Goal: Check status

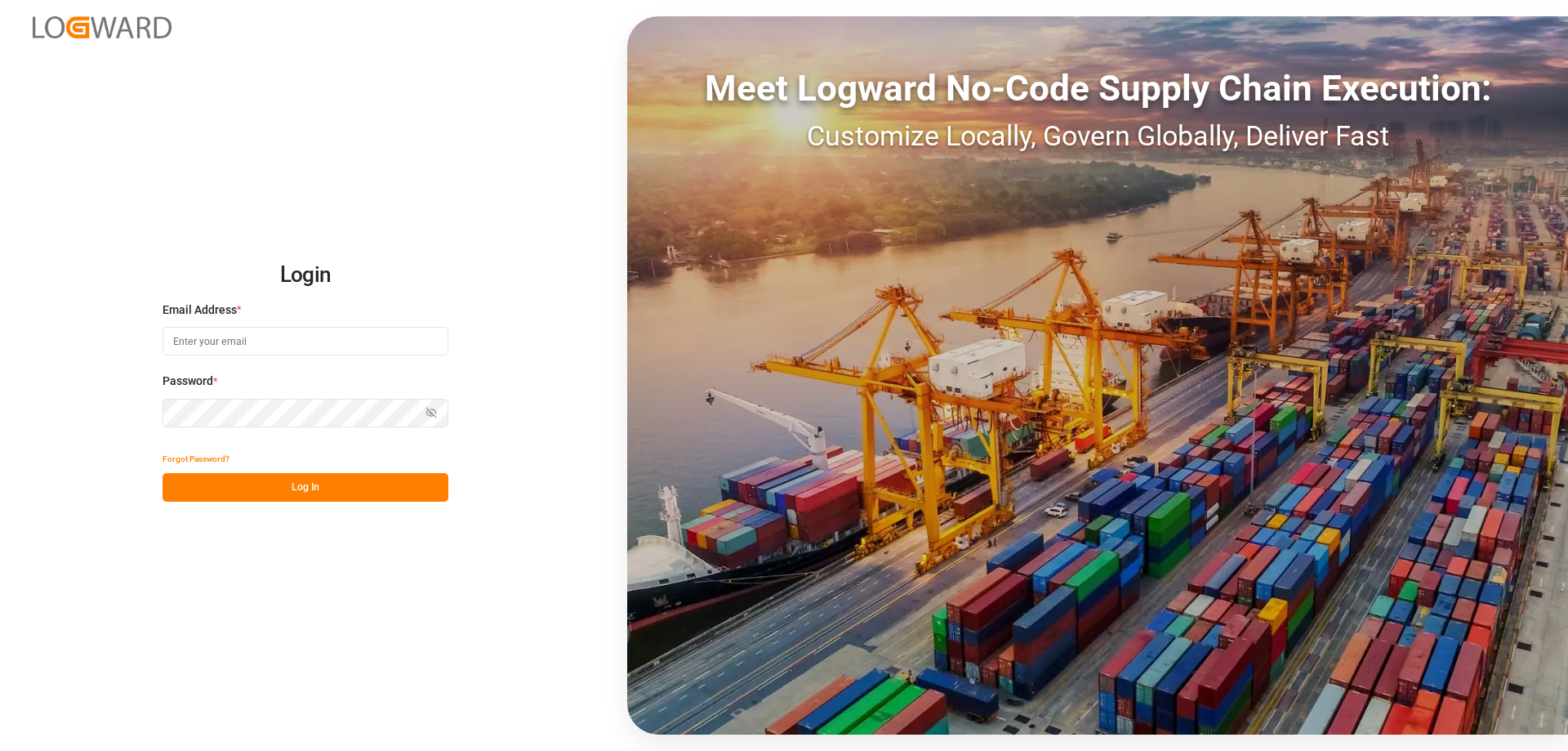
click at [264, 343] on input at bounding box center [305, 341] width 286 height 29
type input "sas.leipzig@lit.de"
click at [281, 484] on button "Log In" at bounding box center [305, 488] width 286 height 29
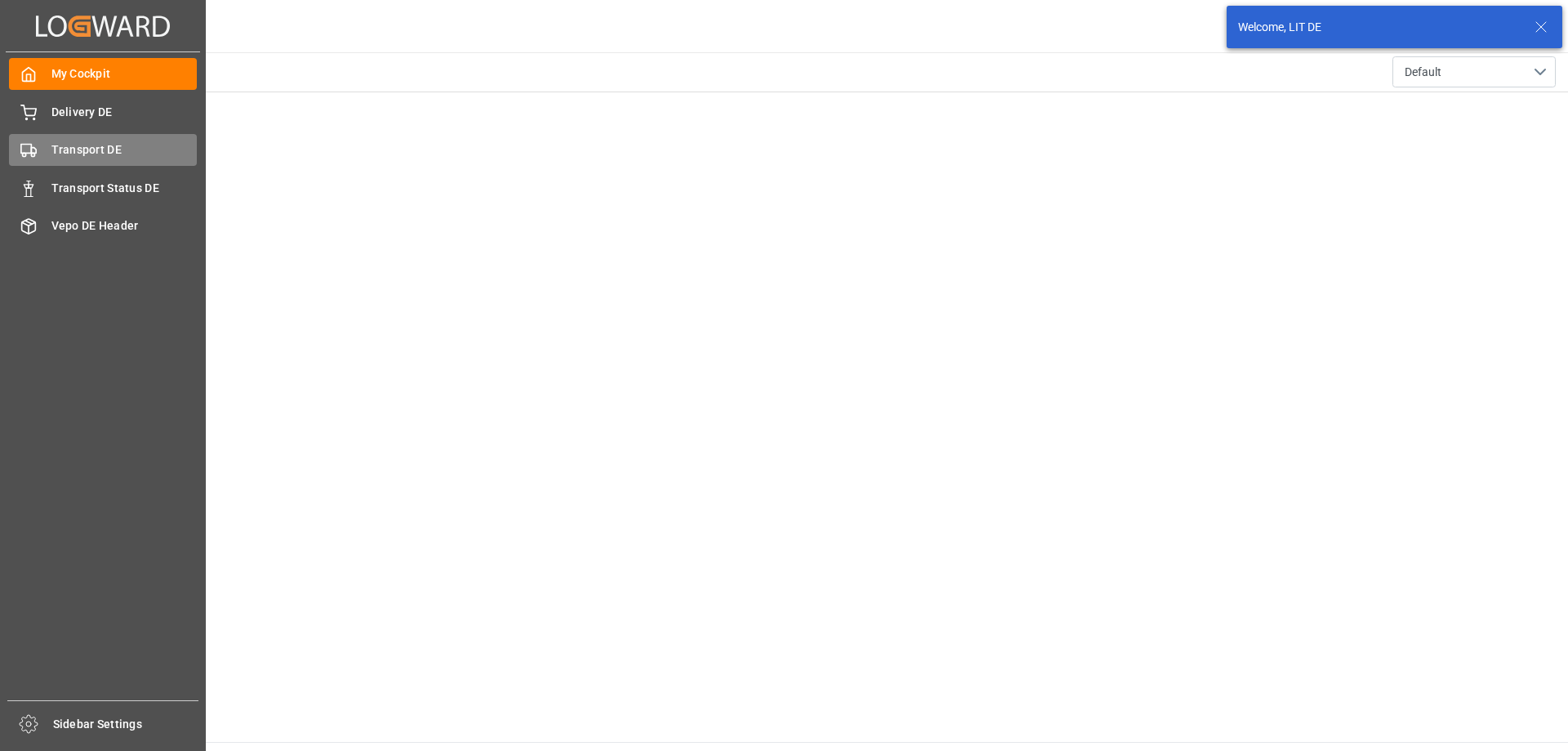
click at [81, 146] on span "Transport DE" at bounding box center [125, 149] width 146 height 17
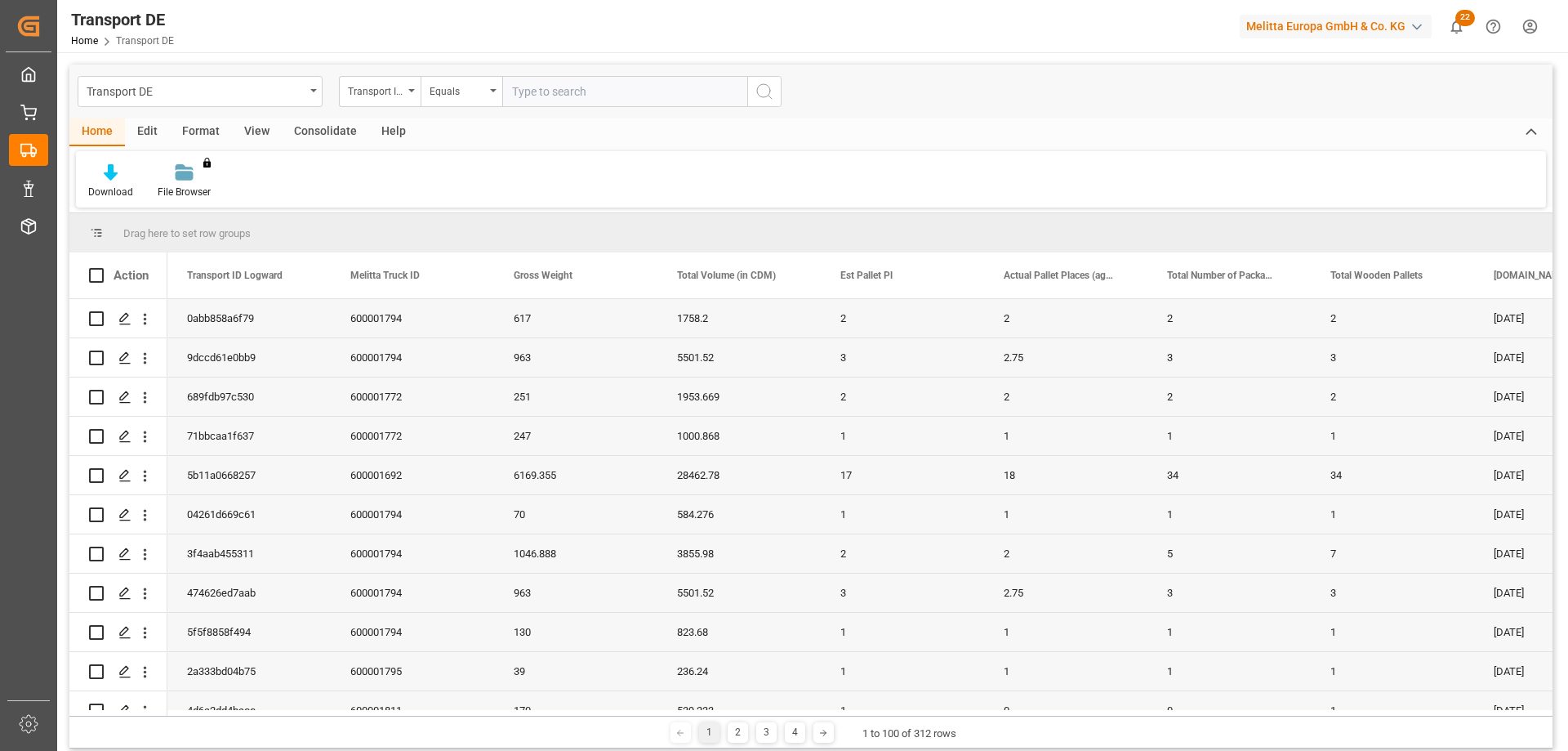
paste input "3f4aab455311"
type input "3f4aab455311"
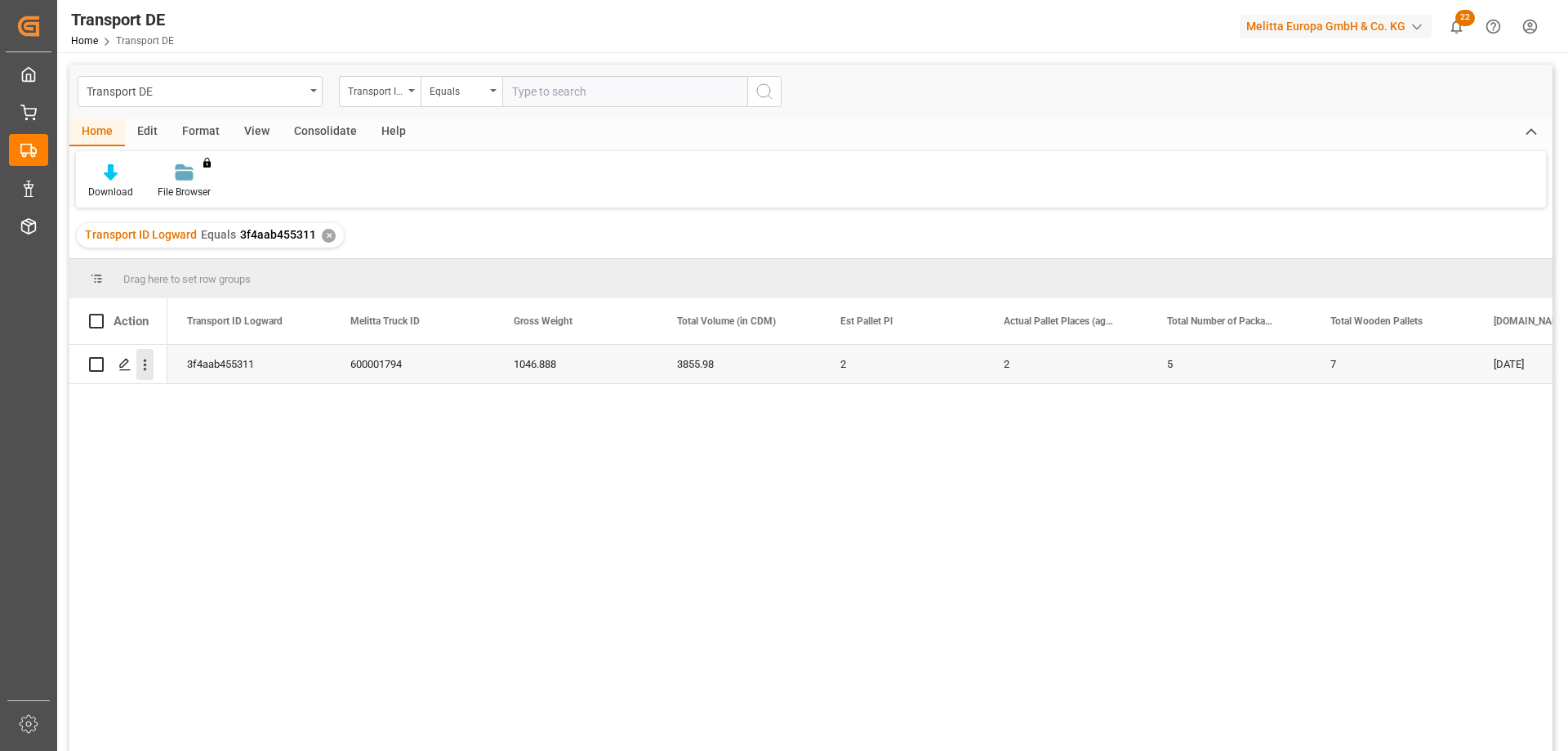
click at [146, 366] on icon "open menu" at bounding box center [146, 364] width 4 height 12
click at [230, 396] on span "Open in new tab" at bounding box center [252, 398] width 148 height 17
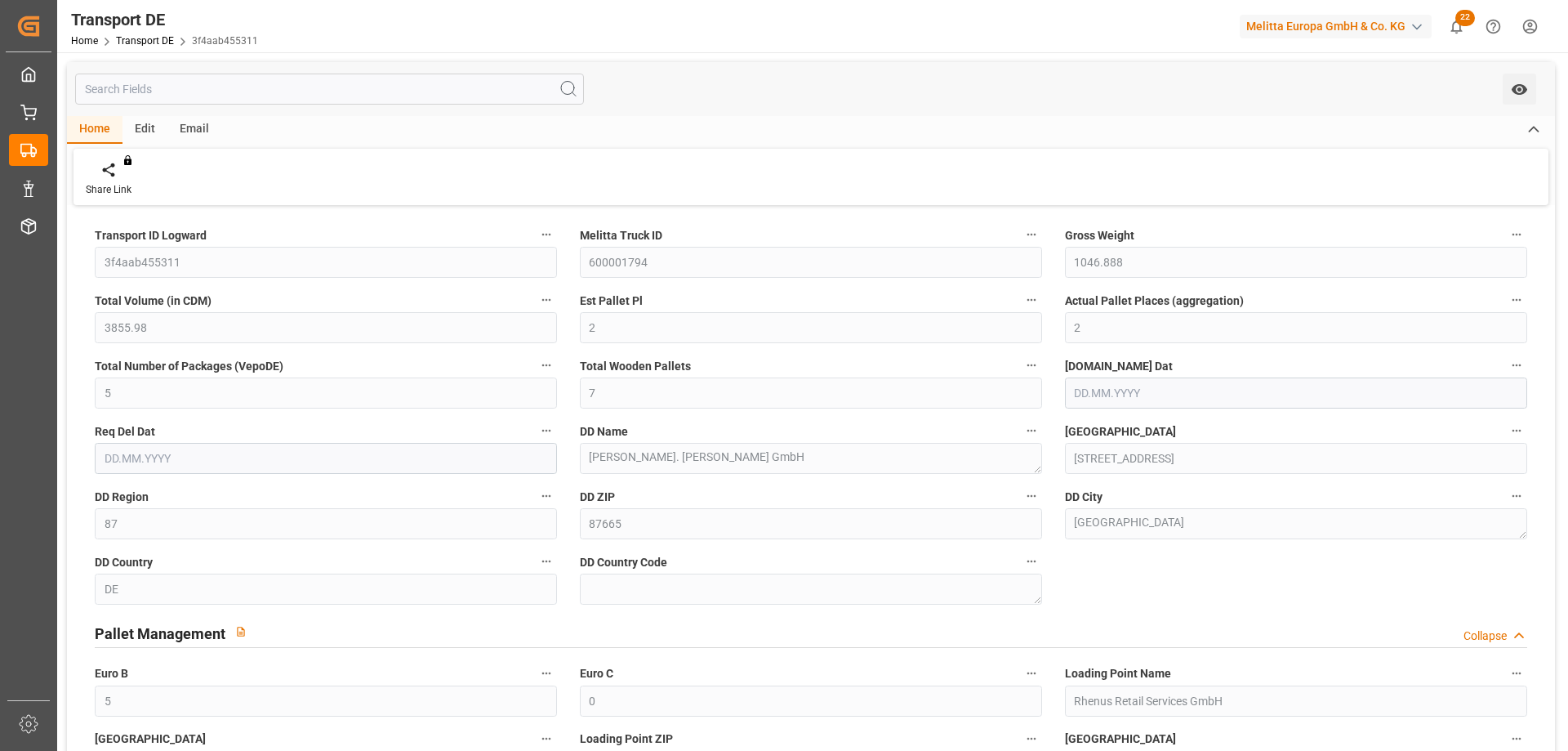
type input "1046.888"
type input "3855.98"
type input "2"
type input "5"
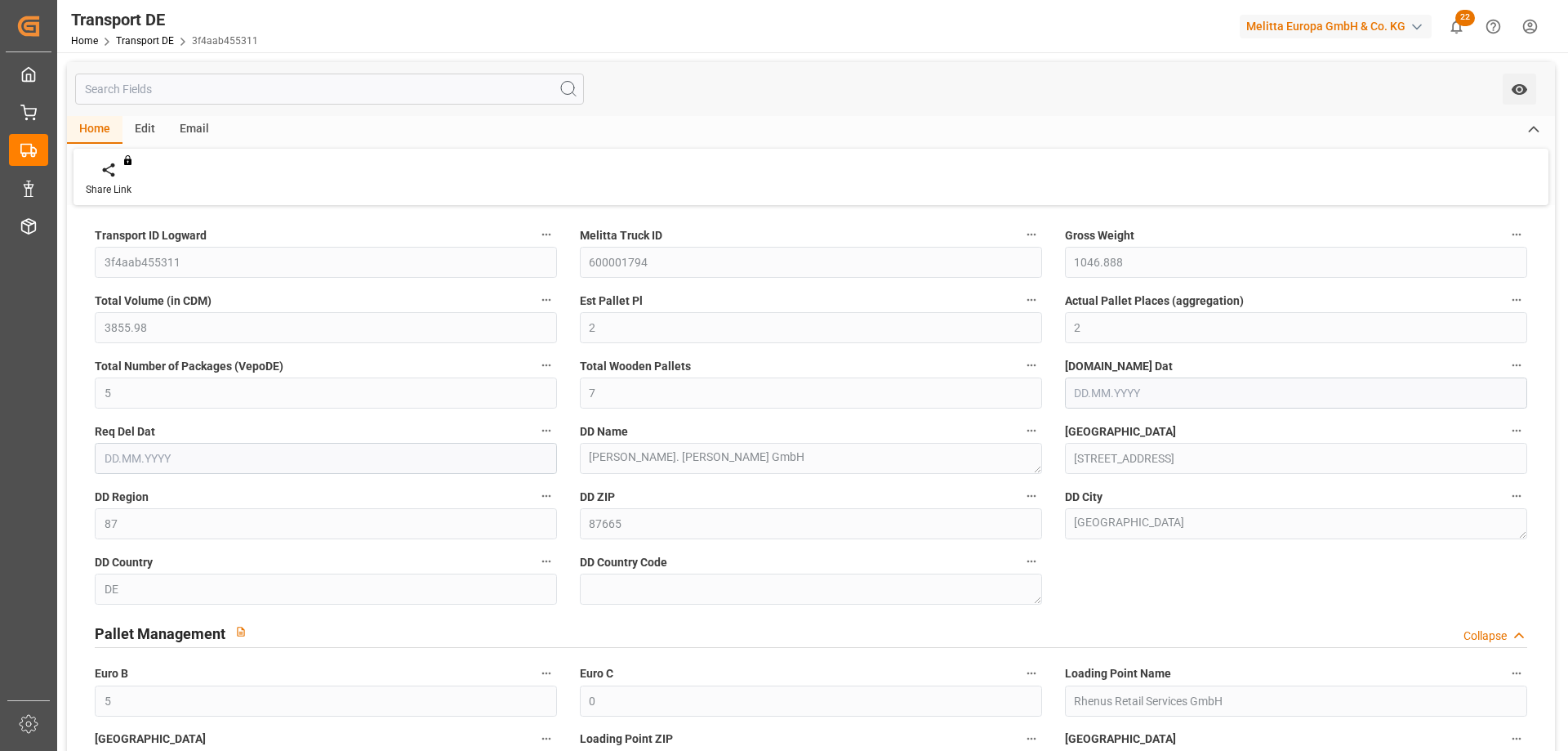
type input "7"
type input "87"
type input "5"
type input "0"
type input "[DATE]"
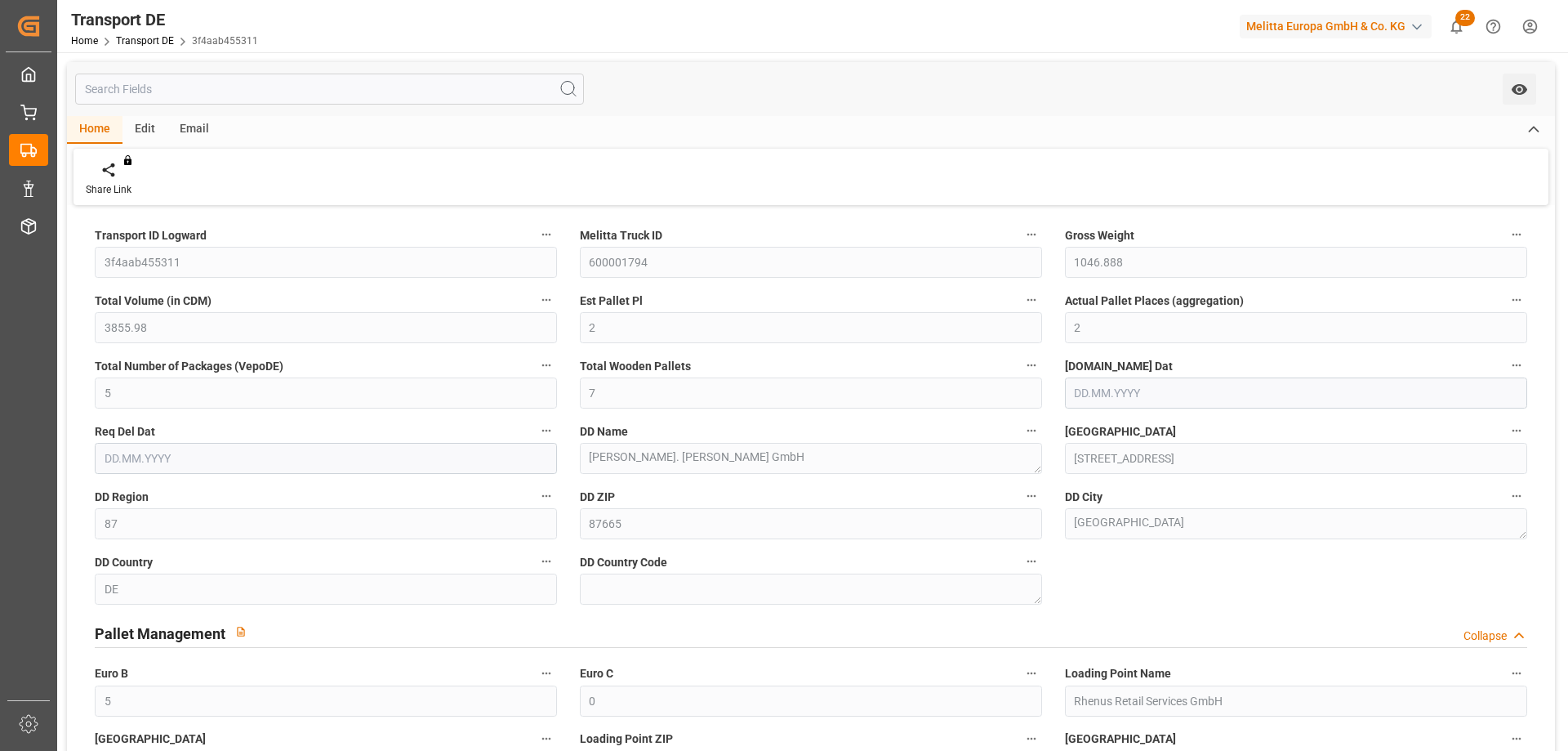
type input "[DATE]"
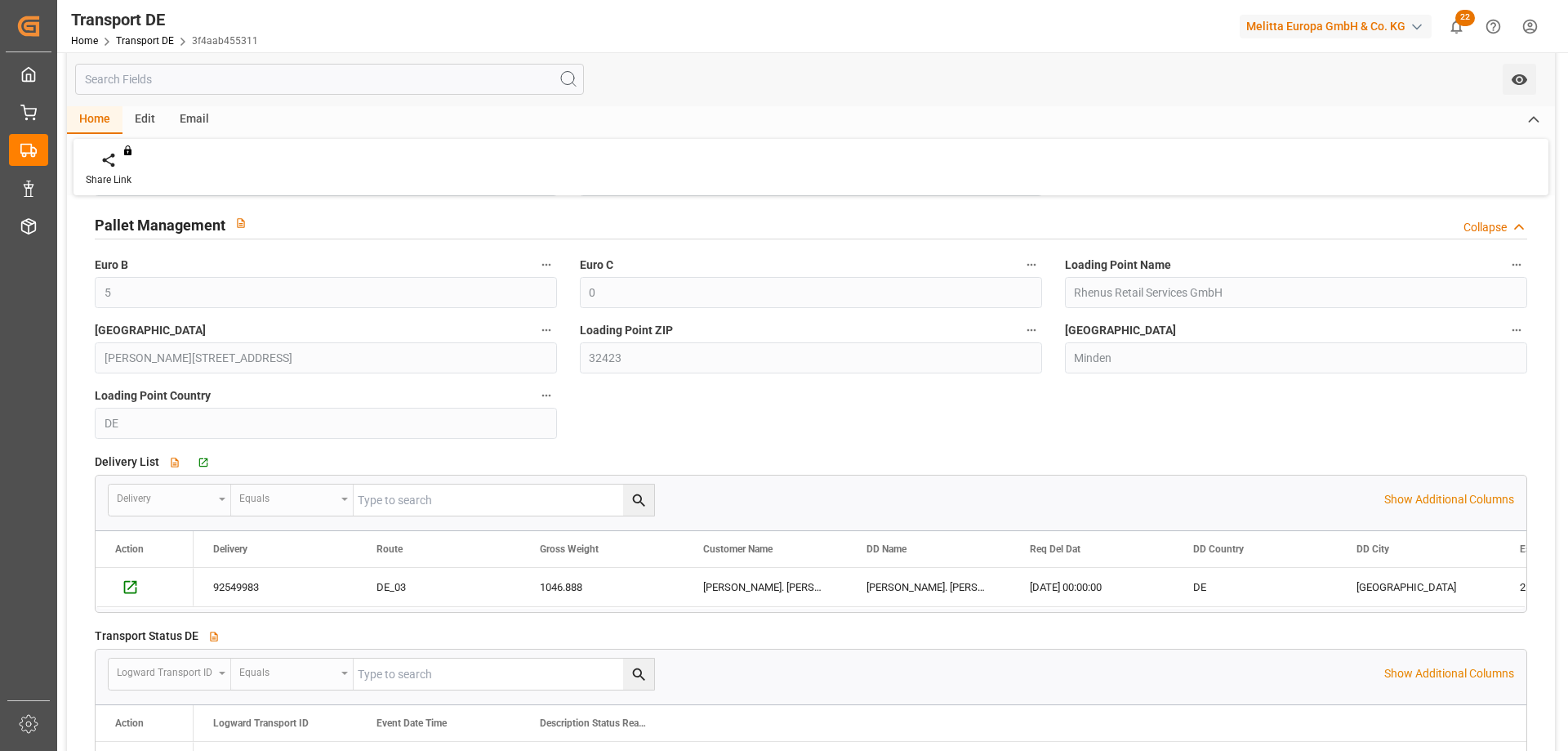
scroll to position [572, 0]
